Goal: Task Accomplishment & Management: Use online tool/utility

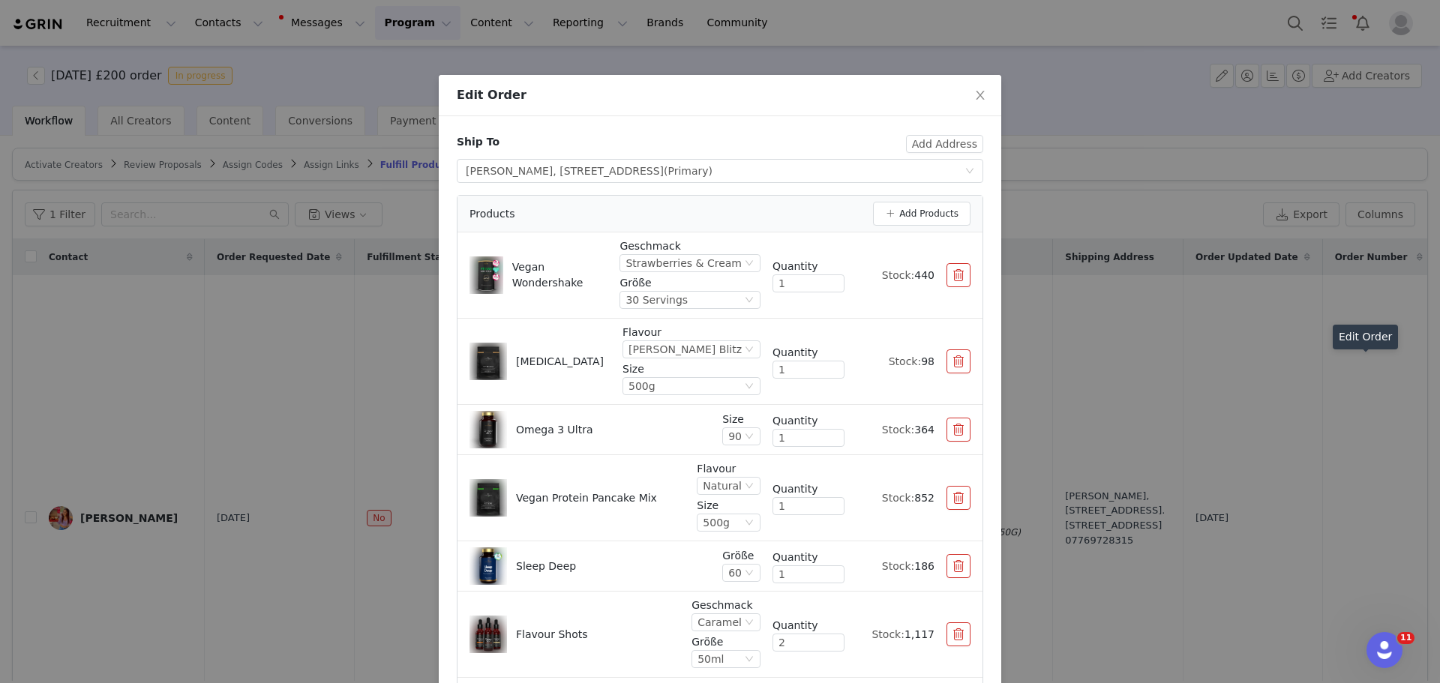
scroll to position [150, 0]
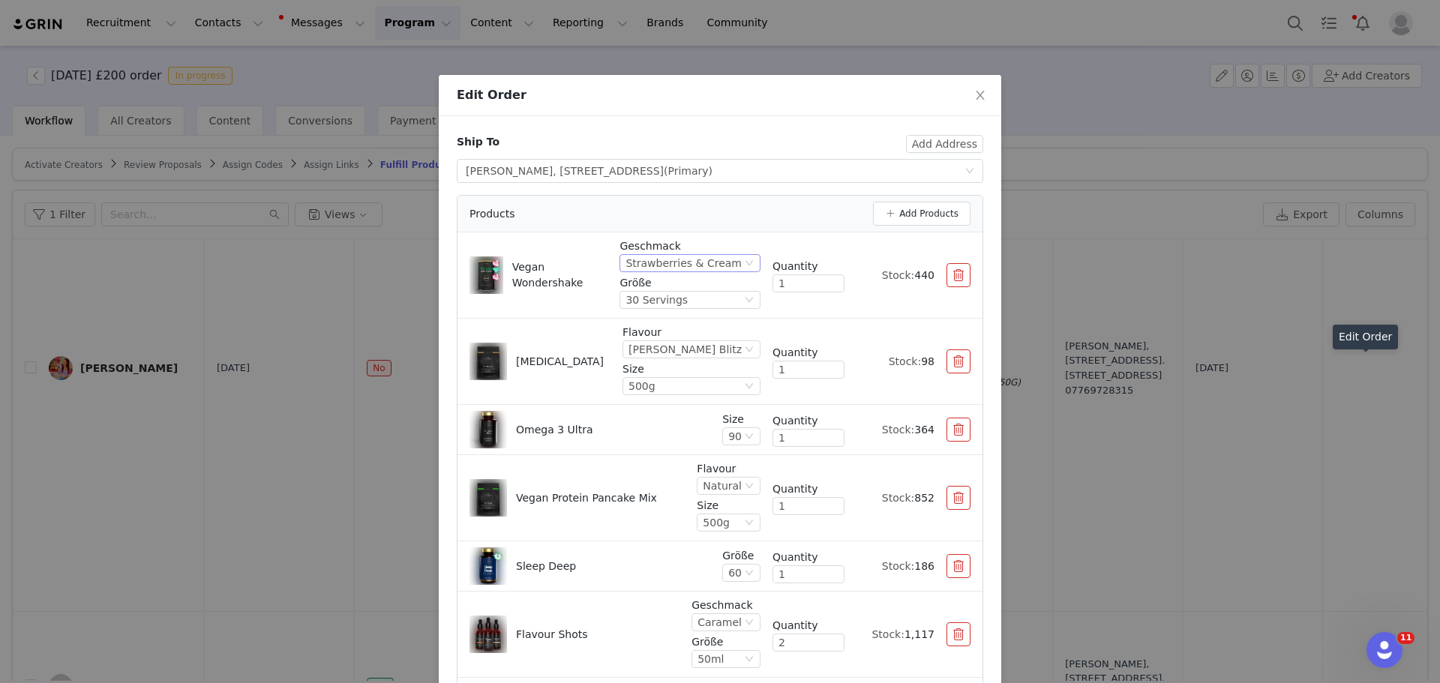
click at [723, 260] on div "Strawberries & Cream" at bounding box center [684, 263] width 116 height 17
click at [722, 264] on div "Strawberries & Cream" at bounding box center [684, 263] width 116 height 17
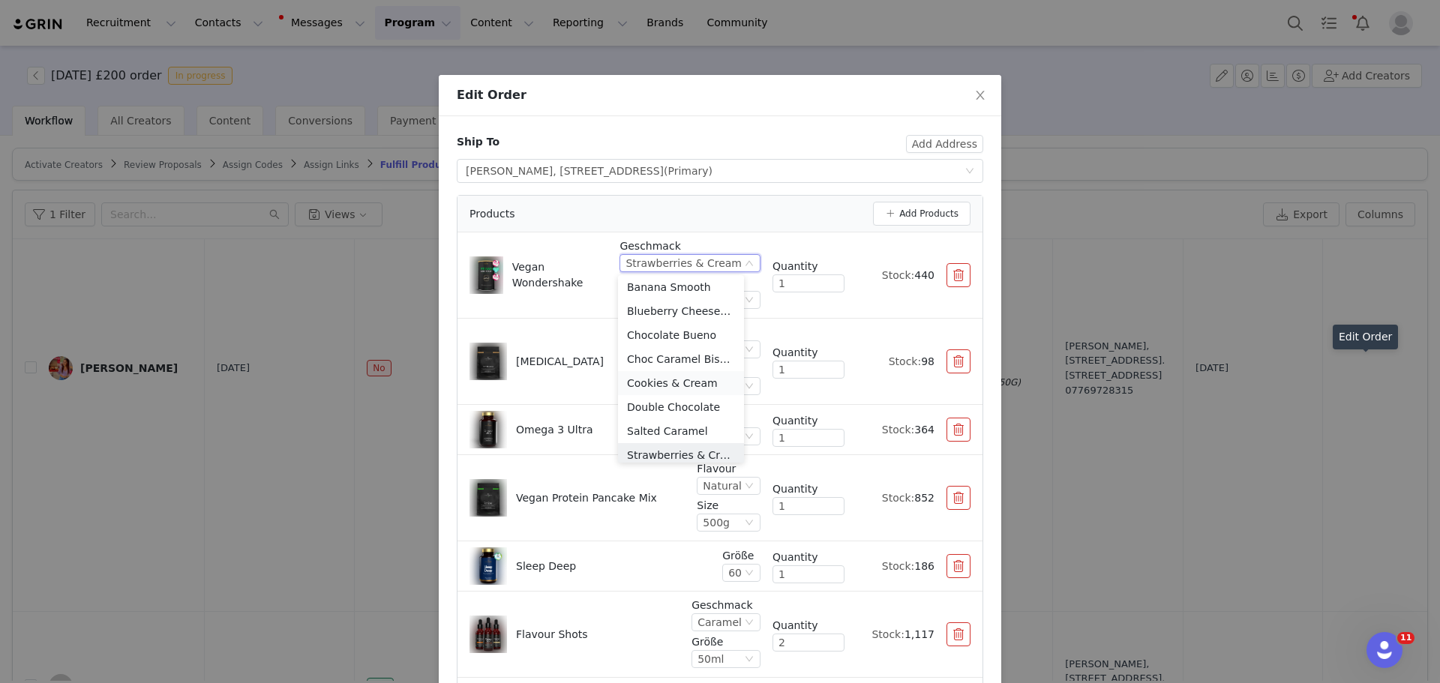
scroll to position [83, 0]
click at [695, 453] on li "White Choc Raspberry Swirl" at bounding box center [681, 448] width 126 height 24
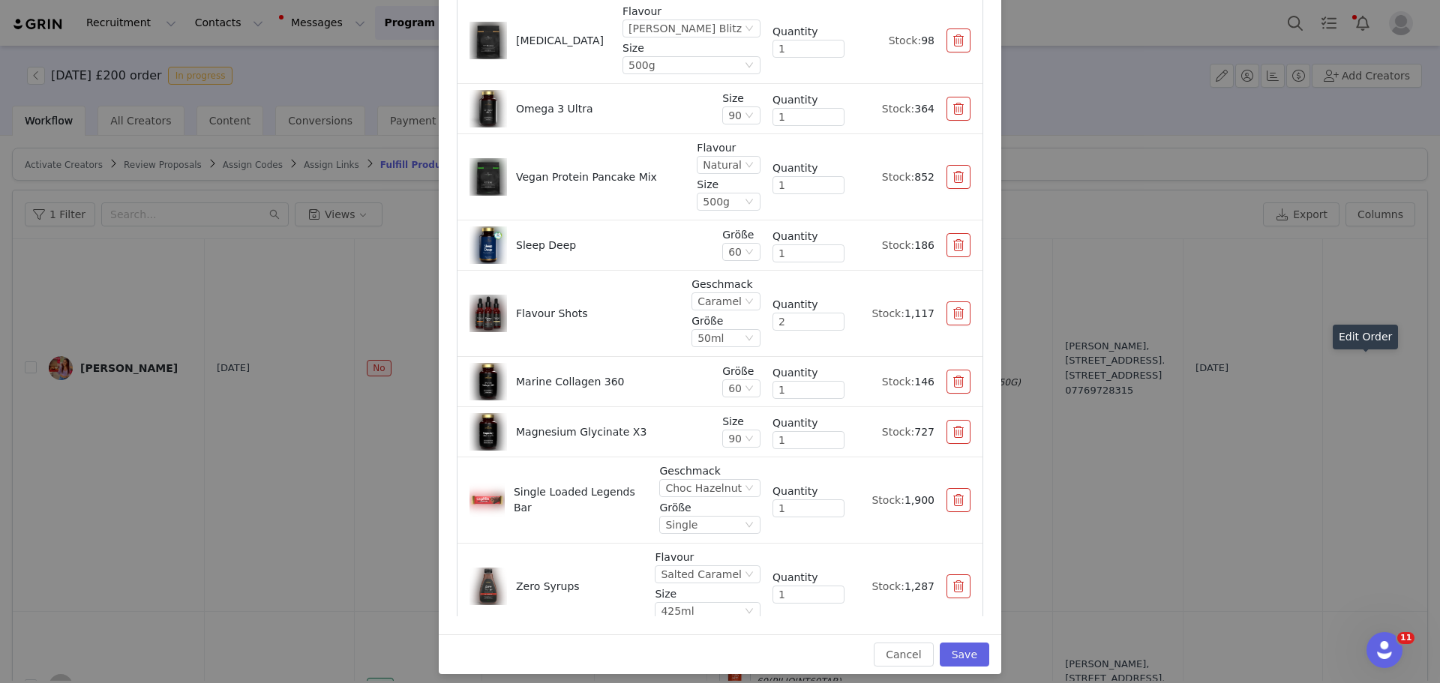
scroll to position [180, 0]
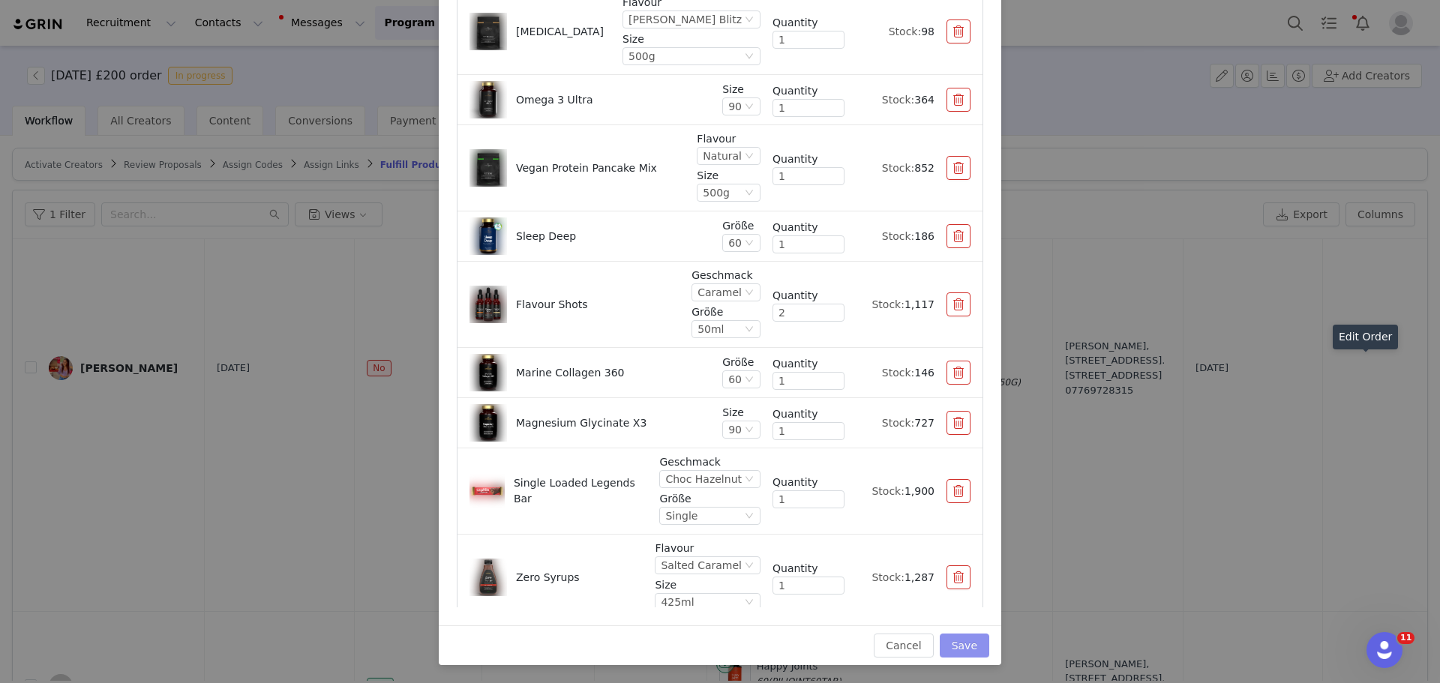
click at [971, 651] on button "Save" at bounding box center [965, 646] width 50 height 24
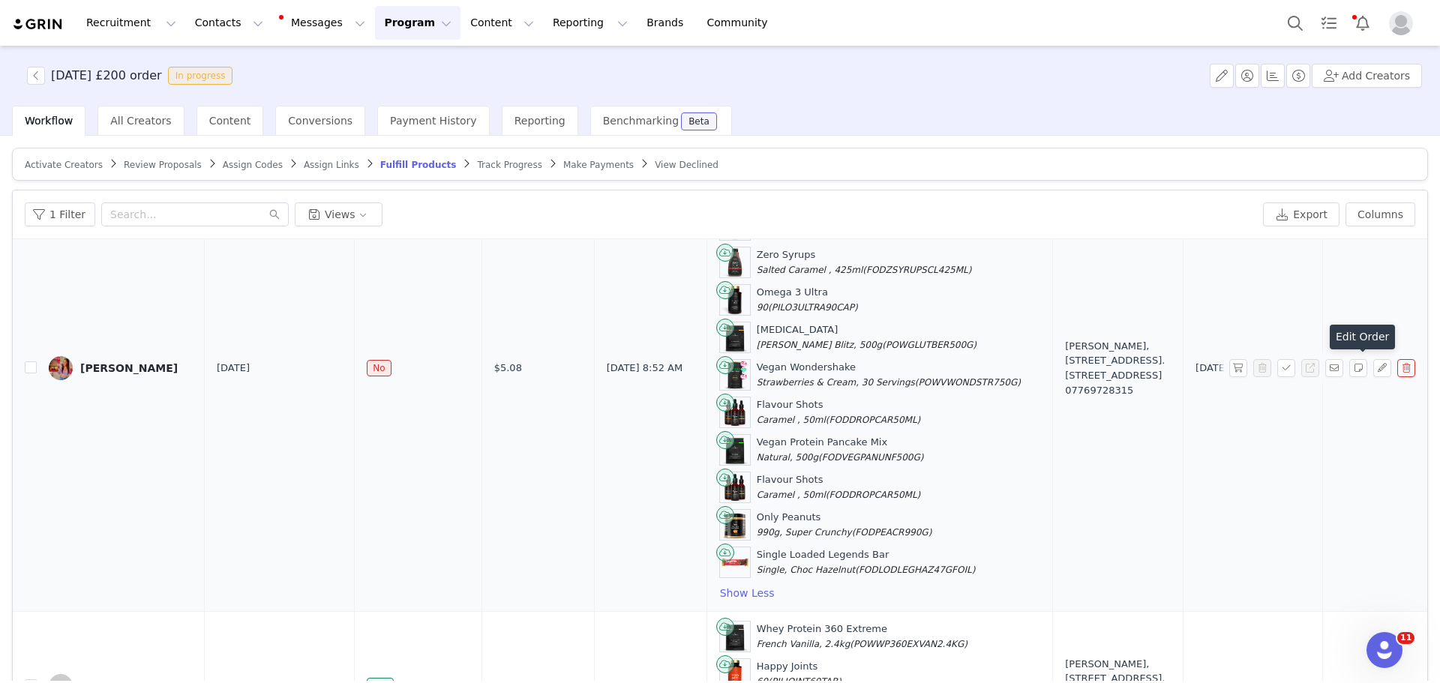
scroll to position [0, 0]
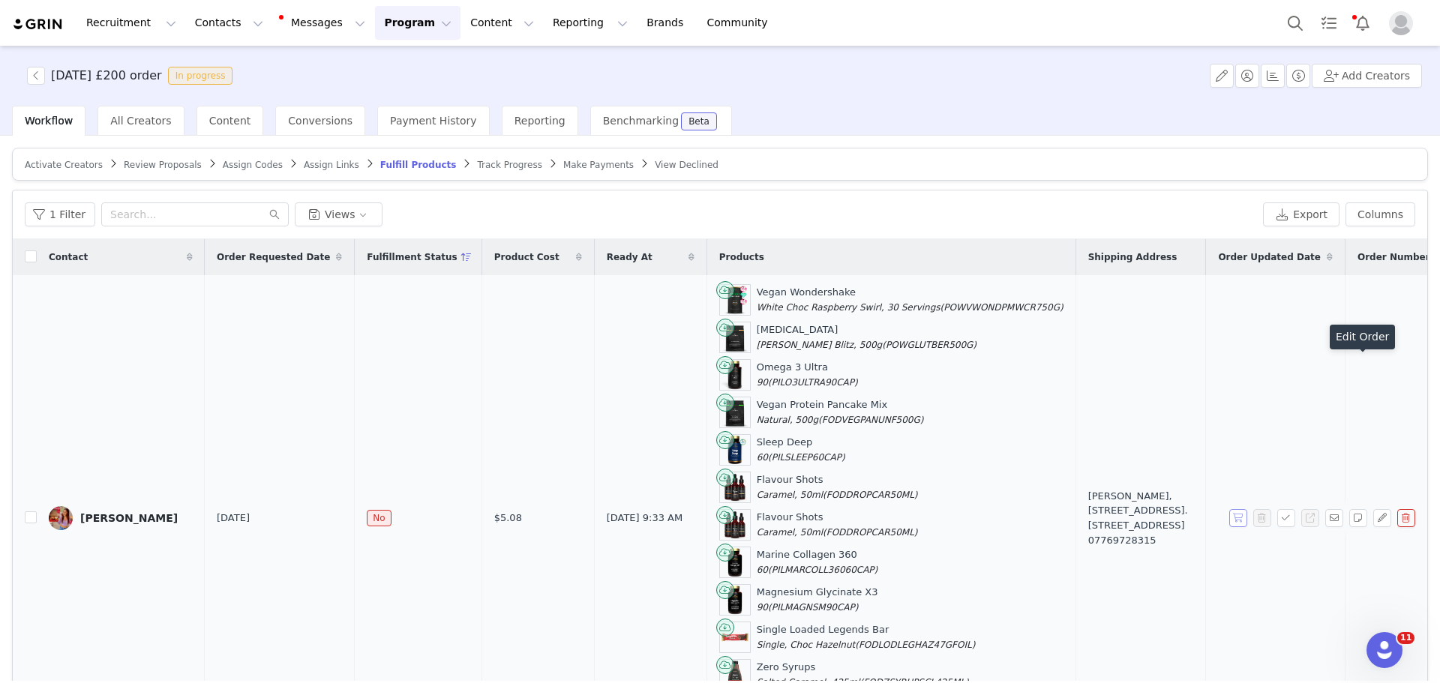
click at [1230, 519] on button "button" at bounding box center [1239, 518] width 18 height 18
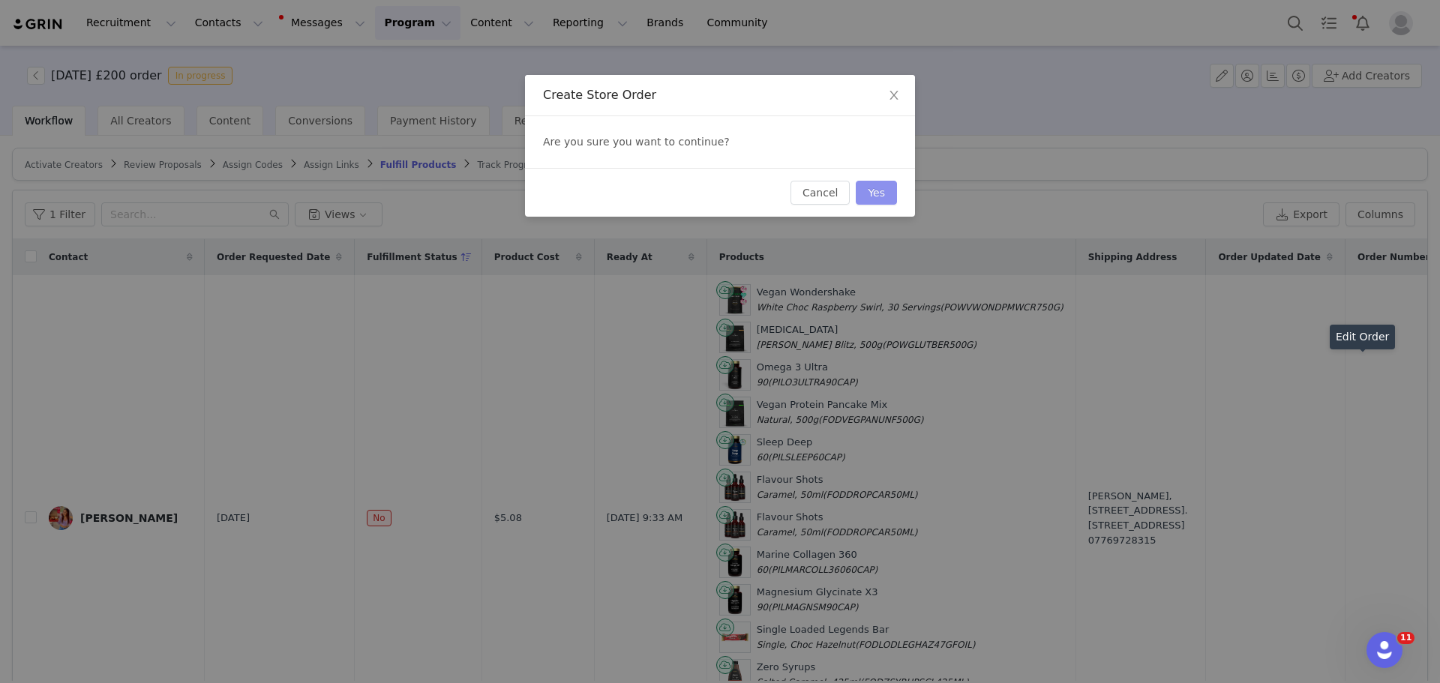
click at [884, 189] on button "Yes" at bounding box center [876, 193] width 41 height 24
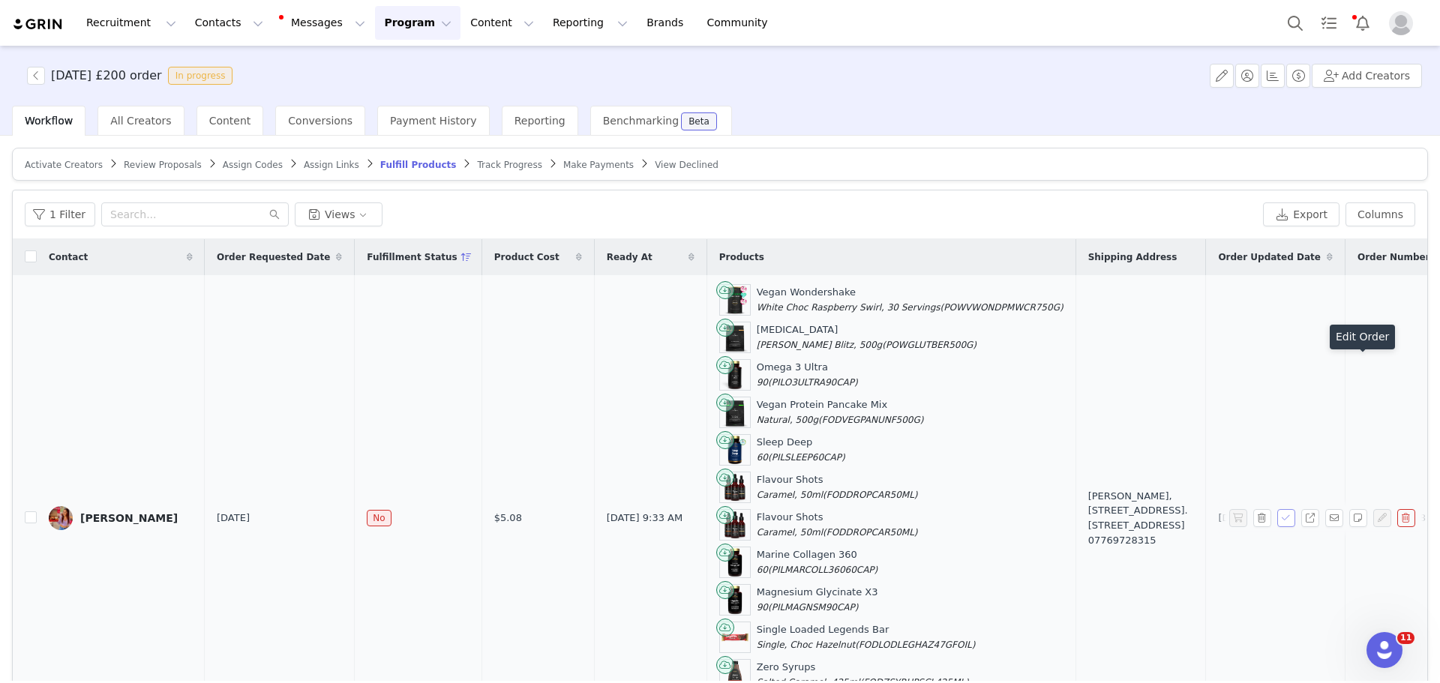
click at [1278, 512] on button "button" at bounding box center [1287, 518] width 18 height 18
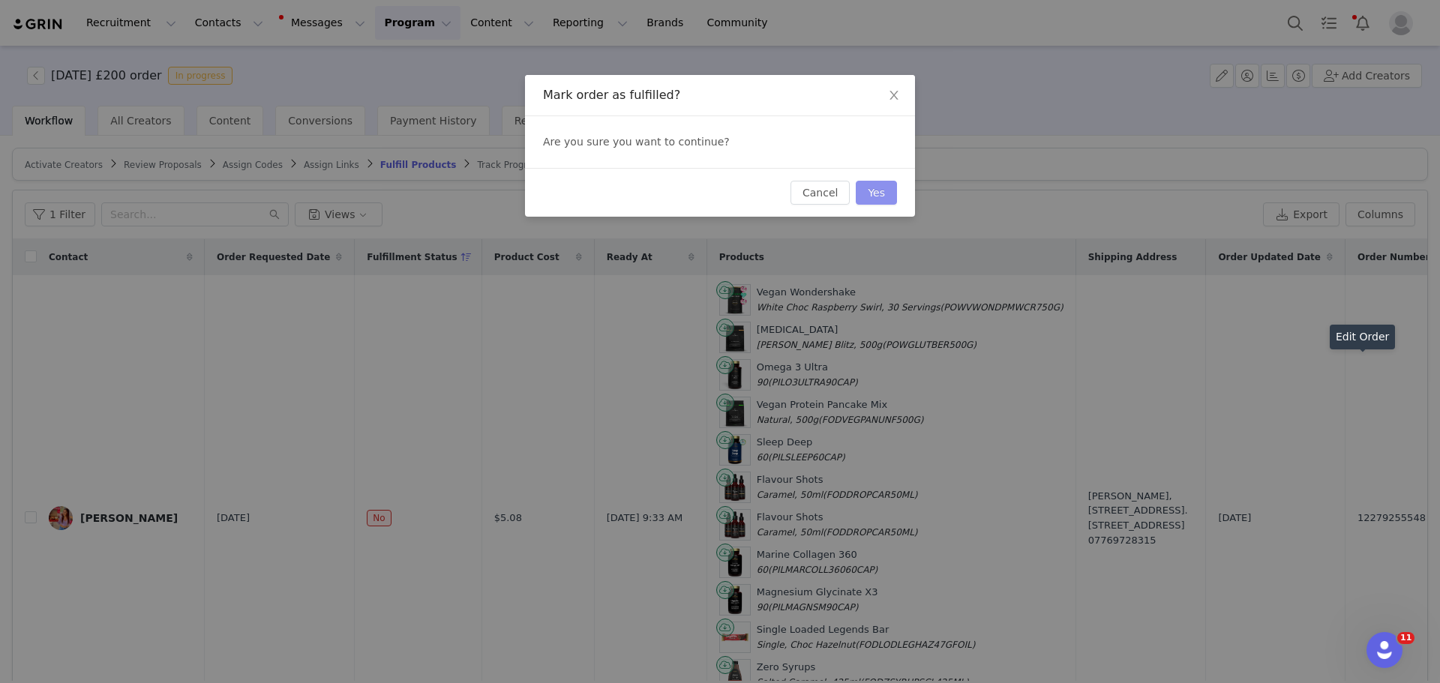
click at [891, 194] on button "Yes" at bounding box center [876, 193] width 41 height 24
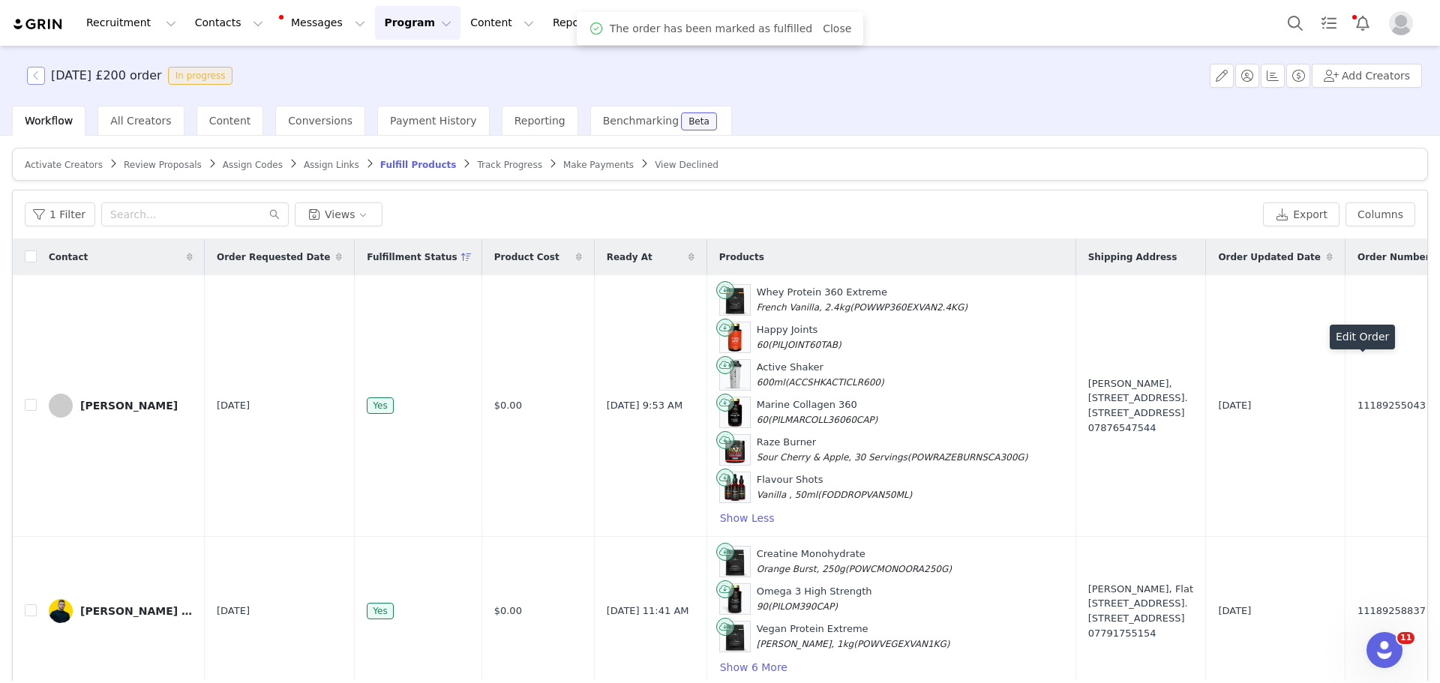
click at [44, 80] on button "button" at bounding box center [36, 76] width 18 height 18
